Goal: Information Seeking & Learning: Learn about a topic

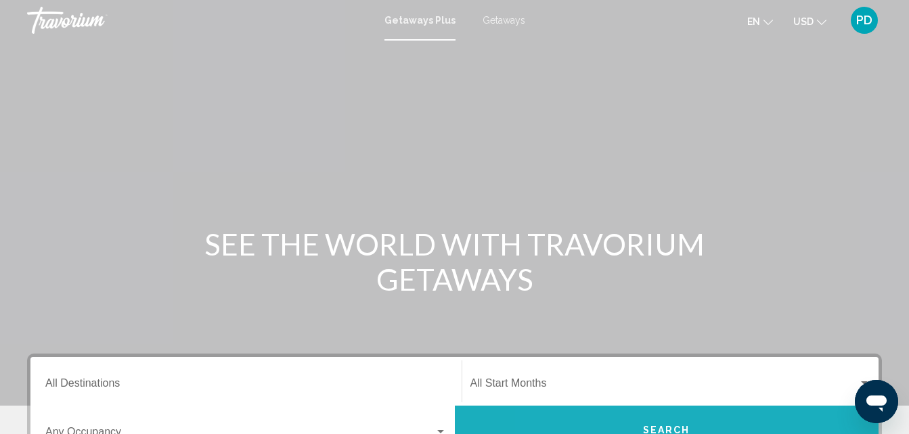
click at [612, 415] on button "Search" at bounding box center [667, 430] width 424 height 49
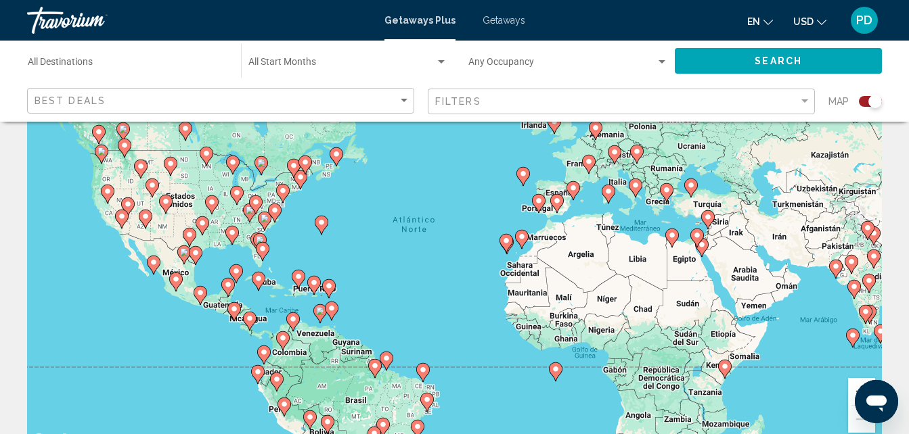
scroll to position [68, 0]
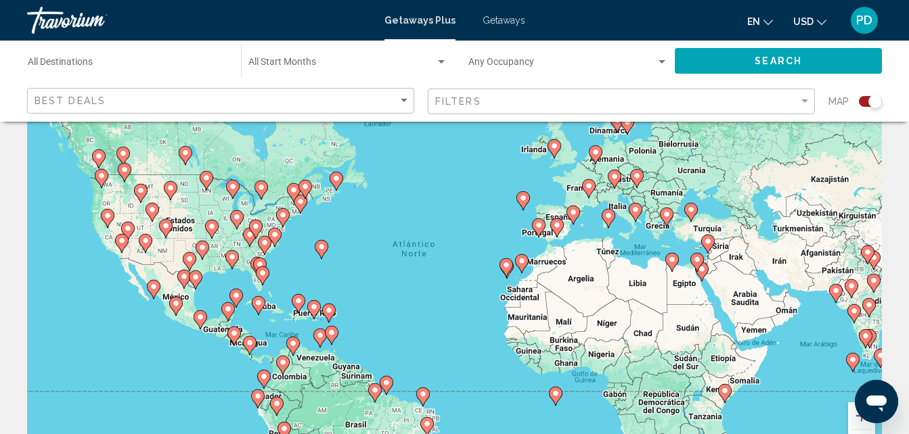
drag, startPoint x: 900, startPoint y: 4, endPoint x: 449, endPoint y: 242, distance: 509.8
click at [449, 243] on div "Para activar la función de arrastre con el teclado, pulsa Alt + Intro. Cuando h…" at bounding box center [454, 271] width 855 height 406
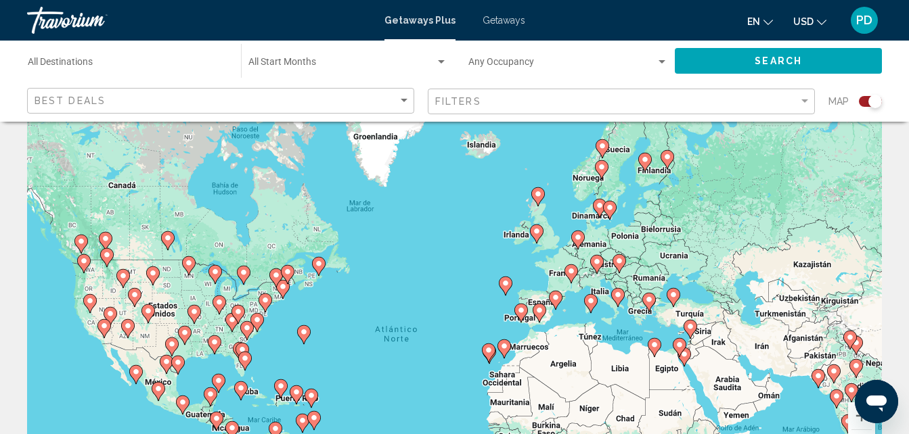
drag, startPoint x: 493, startPoint y: 225, endPoint x: 476, endPoint y: 313, distance: 90.4
click at [476, 313] on div "Para activar la función de arrastre con el teclado, pulsa Alt + Intro. Cuando h…" at bounding box center [454, 271] width 855 height 406
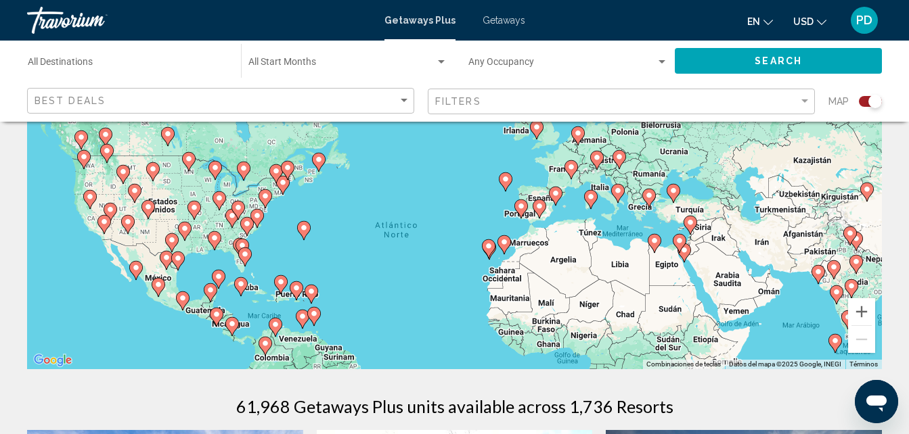
scroll to position [176, 0]
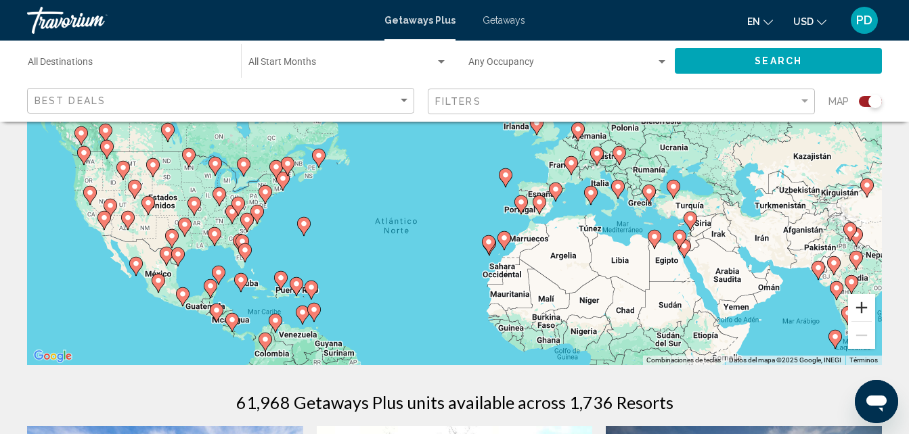
click at [863, 305] on button "Ampliar" at bounding box center [861, 307] width 27 height 27
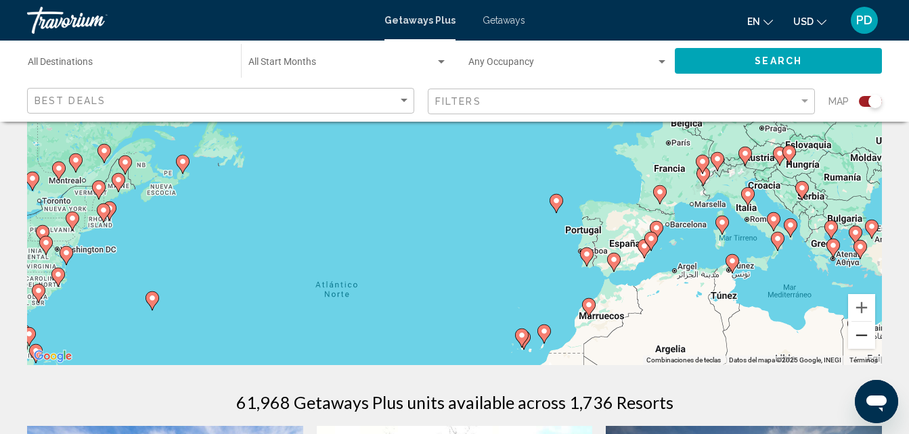
click at [863, 336] on button "Reducir" at bounding box center [861, 335] width 27 height 27
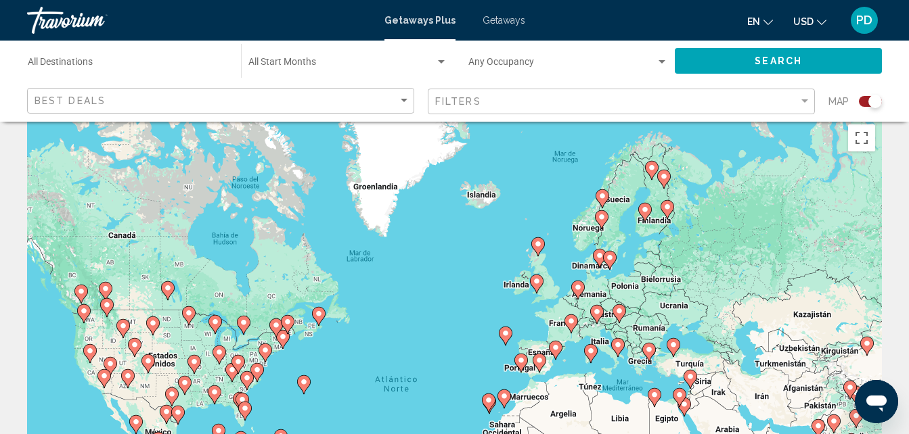
scroll to position [64, 0]
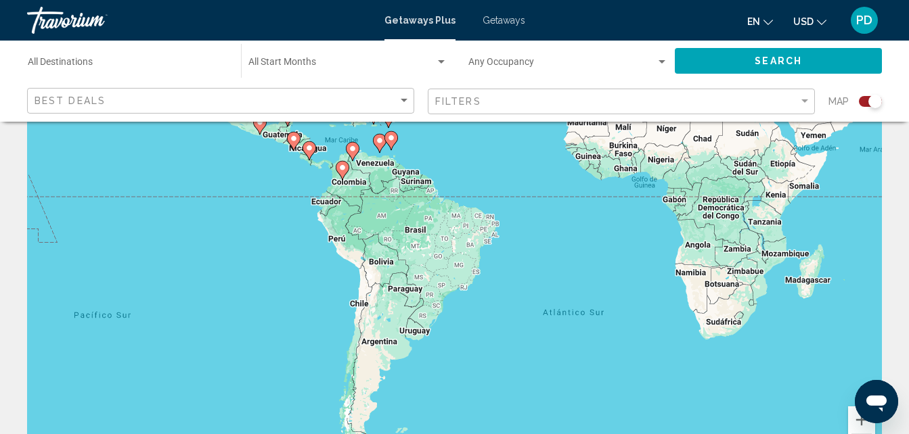
drag, startPoint x: 681, startPoint y: 307, endPoint x: 755, endPoint y: 18, distance: 297.6
click at [755, 18] on div "Skip to main content Getaways Plus Getaways en English Español Français Italian…" at bounding box center [454, 153] width 909 height 434
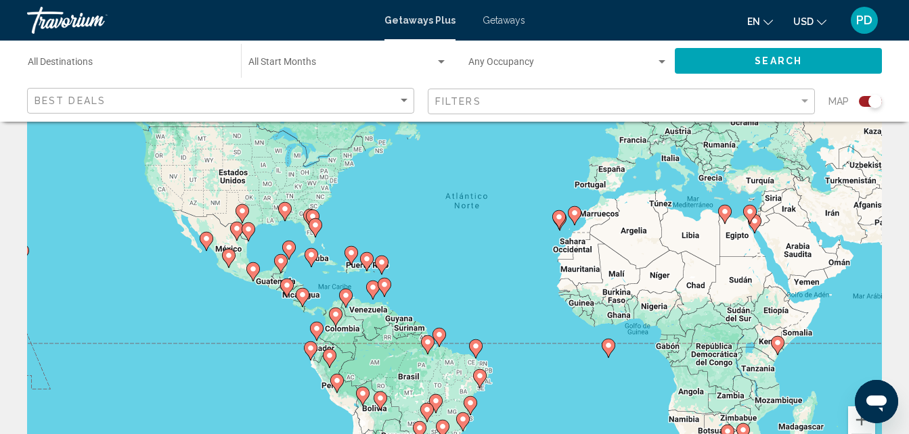
drag, startPoint x: 562, startPoint y: 212, endPoint x: 554, endPoint y: 361, distance: 149.1
click at [554, 361] on div "Para activar la función de arrastre con el teclado, pulsa Alt + Intro. Cuando h…" at bounding box center [454, 275] width 855 height 406
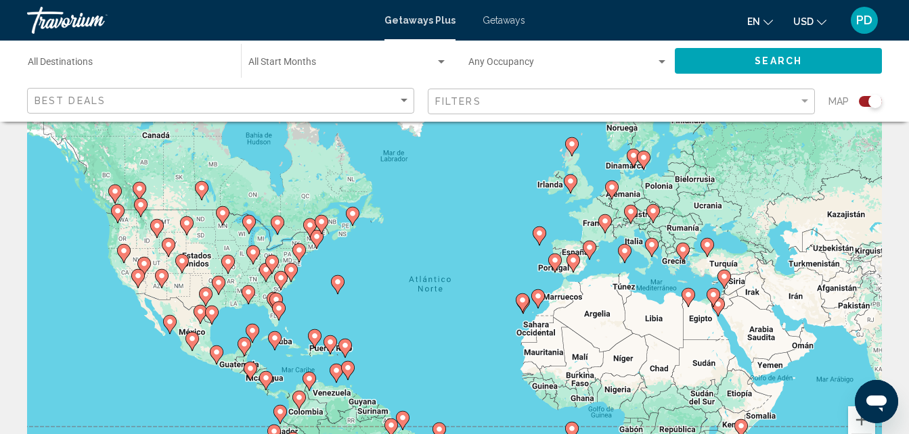
drag, startPoint x: 564, startPoint y: 325, endPoint x: 531, endPoint y: 424, distance: 104.4
click at [531, 424] on div "Para activar la función de arrastre con el teclado, pulsa Alt + Intro. Cuando h…" at bounding box center [454, 275] width 855 height 406
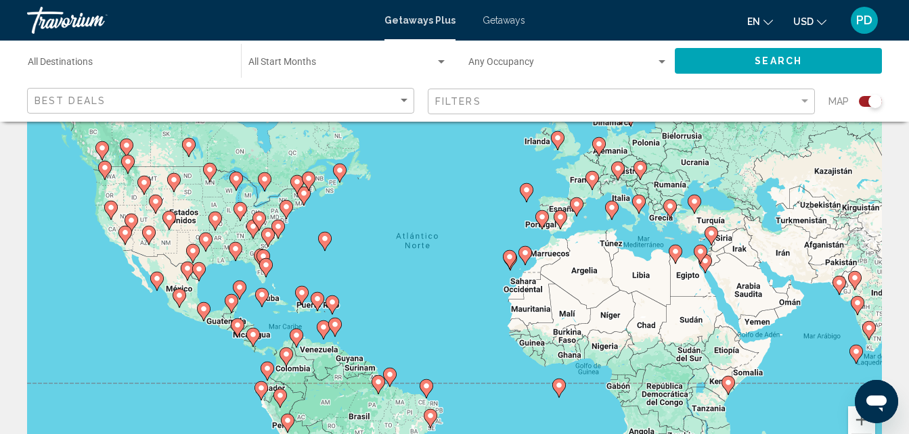
drag, startPoint x: 445, startPoint y: 325, endPoint x: 433, endPoint y: 282, distance: 45.6
click at [433, 282] on div "Para activar la función de arrastre con el teclado, pulsa Alt + Intro. Cuando h…" at bounding box center [454, 275] width 855 height 406
click at [872, 420] on div "Abrir ventana de mensajería" at bounding box center [876, 402] width 41 height 41
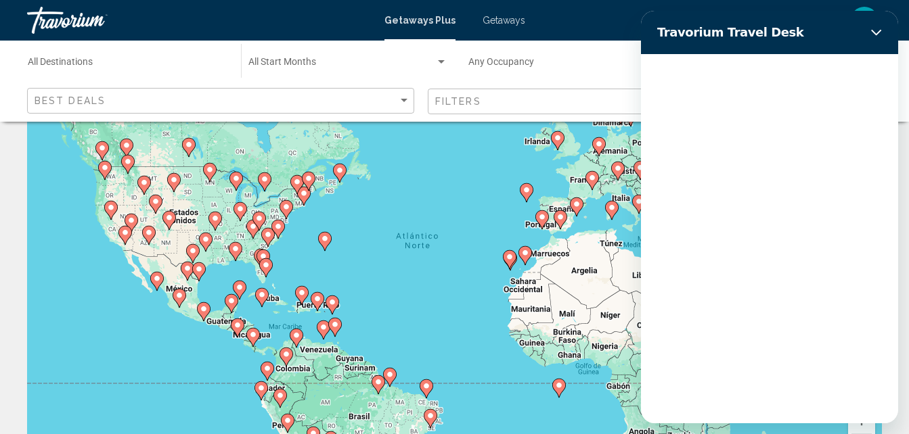
scroll to position [0, 0]
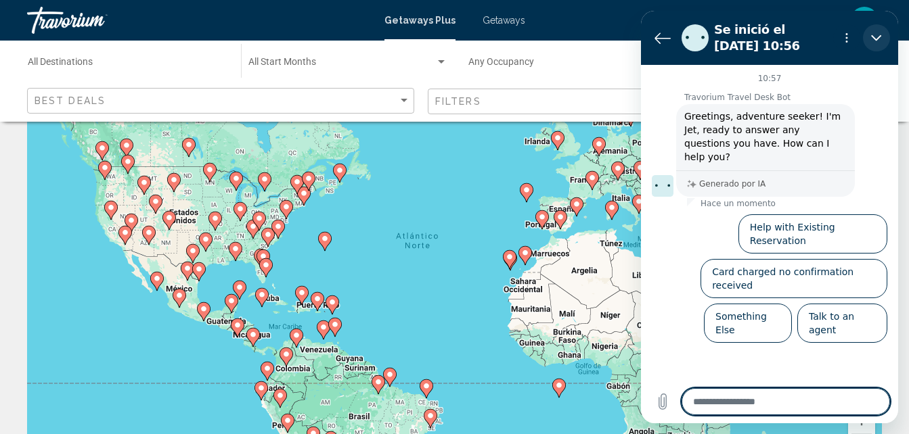
click at [878, 32] on button "Cerrar" at bounding box center [876, 37] width 27 height 27
type textarea "*"
